Goal: Find specific page/section: Find specific page/section

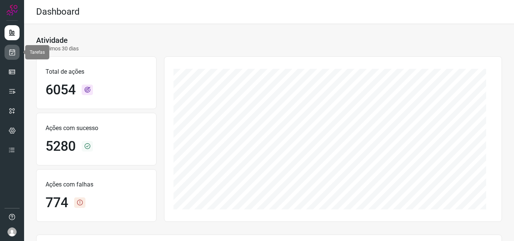
click at [16, 51] on link at bounding box center [12, 52] width 15 height 15
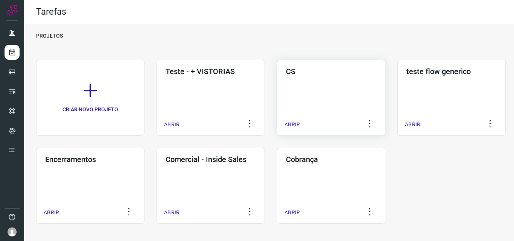
click at [398, 85] on div "CS ABRIR" at bounding box center [452, 98] width 108 height 76
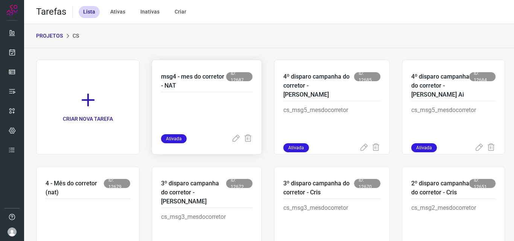
click at [203, 78] on p "msg4 - mes do corretor - NAT" at bounding box center [193, 81] width 65 height 18
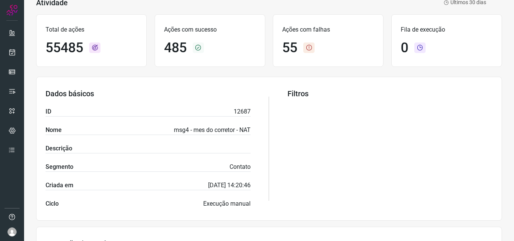
scroll to position [113, 0]
